Goal: Use online tool/utility

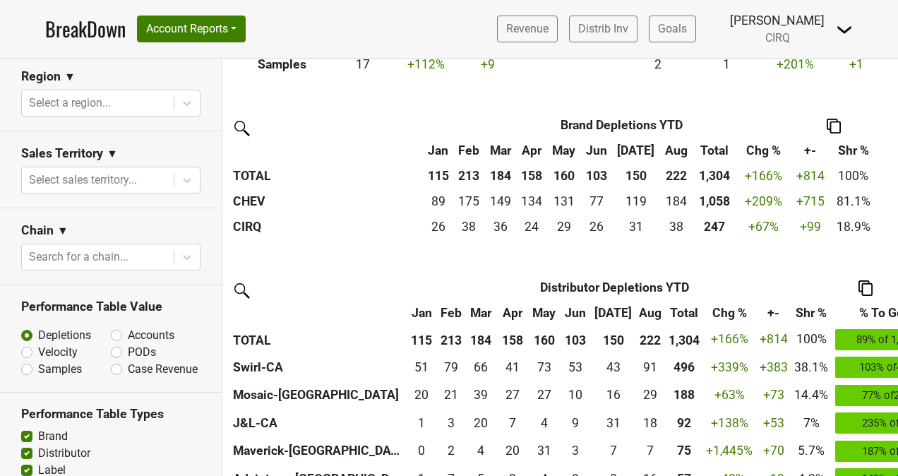
scroll to position [306, 4]
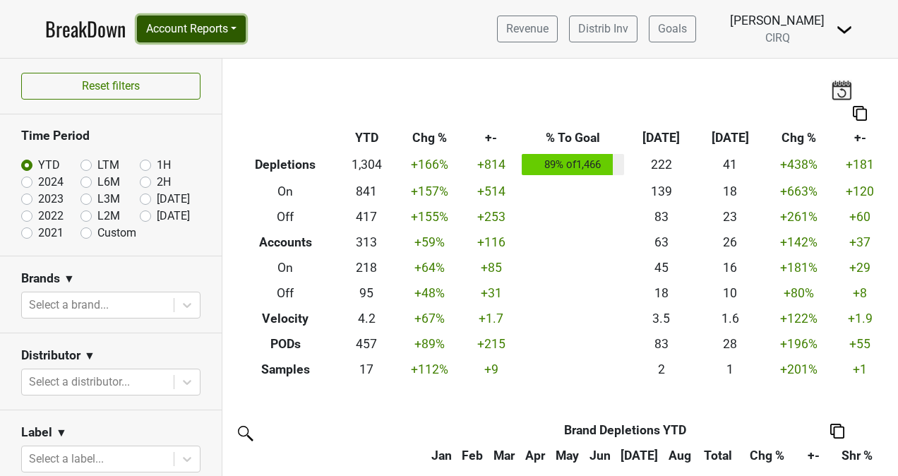
click at [191, 37] on button "Account Reports" at bounding box center [191, 29] width 109 height 27
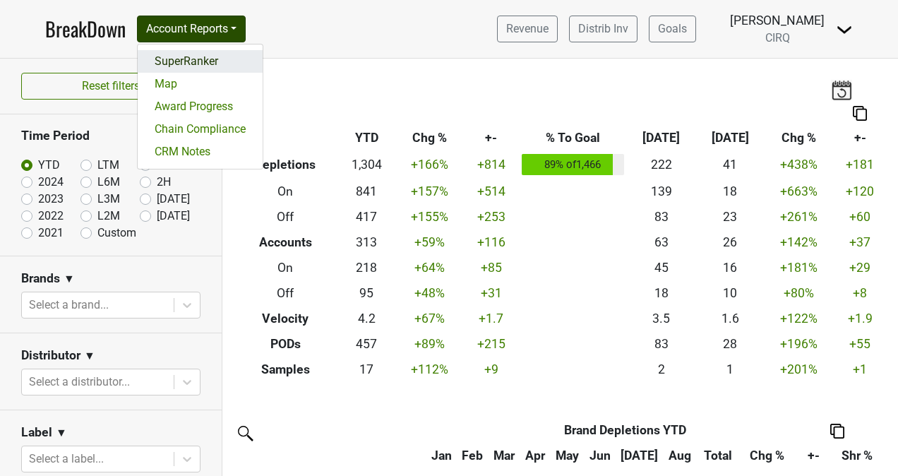
click at [191, 59] on link "SuperRanker" at bounding box center [200, 61] width 125 height 23
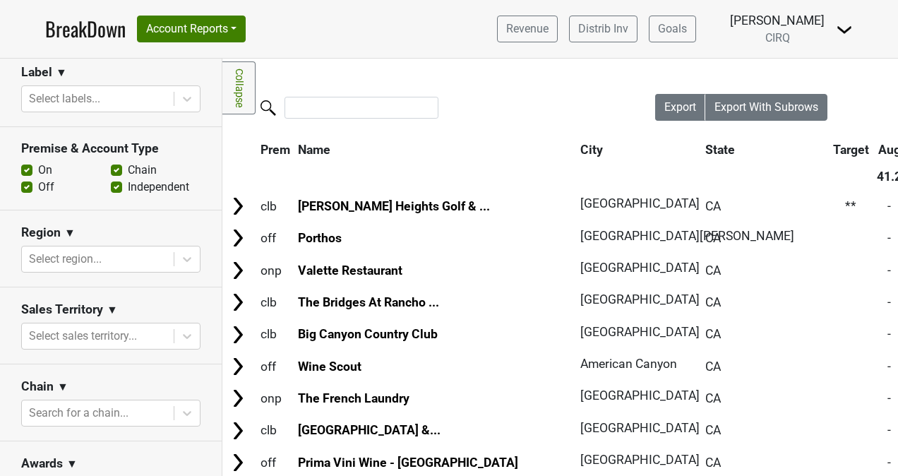
scroll to position [397, 0]
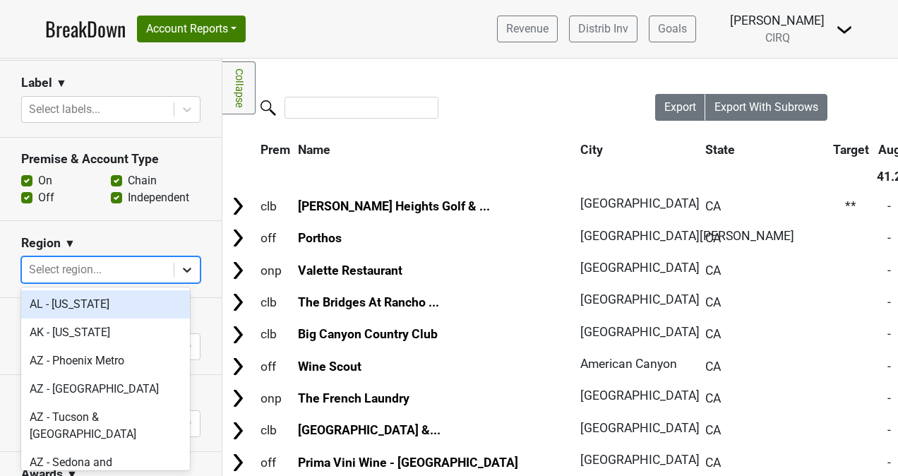
click at [174, 267] on div at bounding box center [186, 269] width 25 height 25
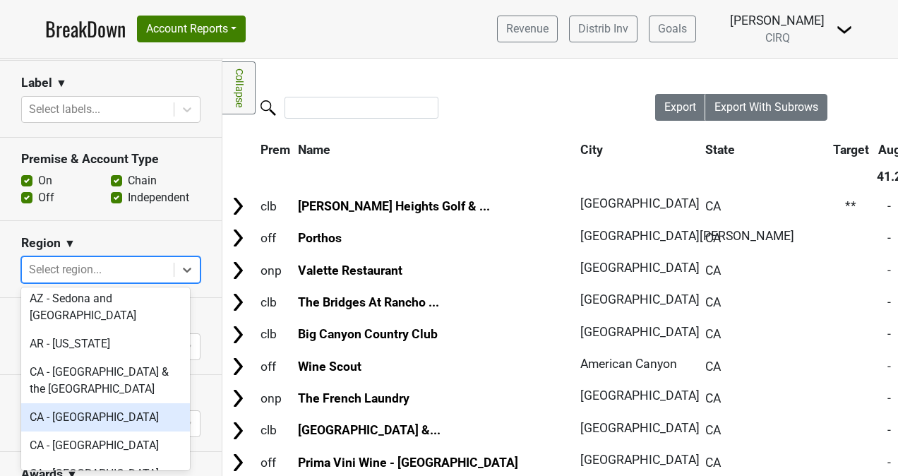
scroll to position [164, 0]
click at [109, 402] on div "CA - [GEOGRAPHIC_DATA]" at bounding box center [105, 416] width 169 height 28
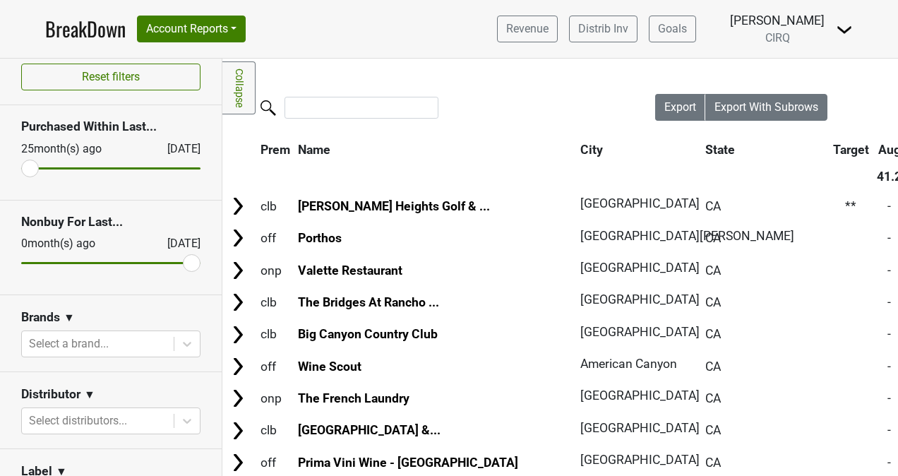
scroll to position [0, 0]
